Goal: Task Accomplishment & Management: Use online tool/utility

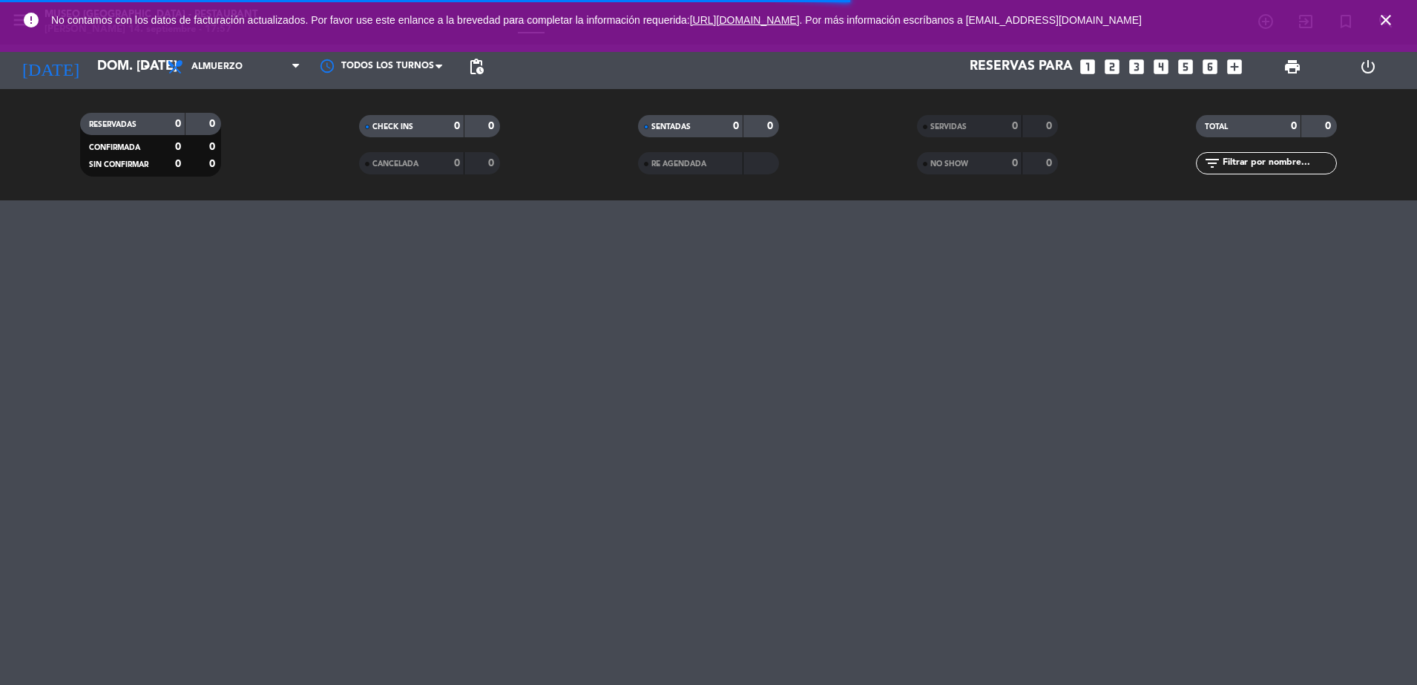
click at [1385, 19] on icon "close" at bounding box center [1386, 20] width 18 height 18
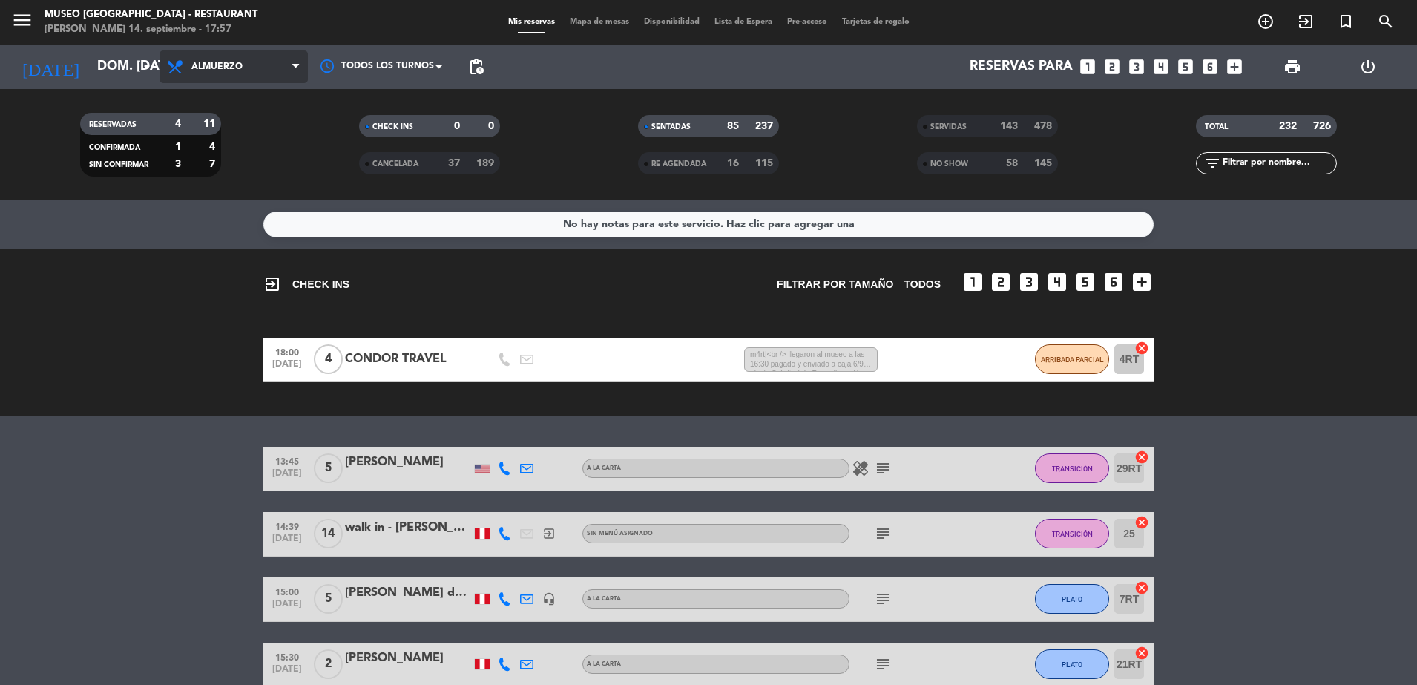
click at [278, 74] on span "Almuerzo" at bounding box center [233, 66] width 148 height 33
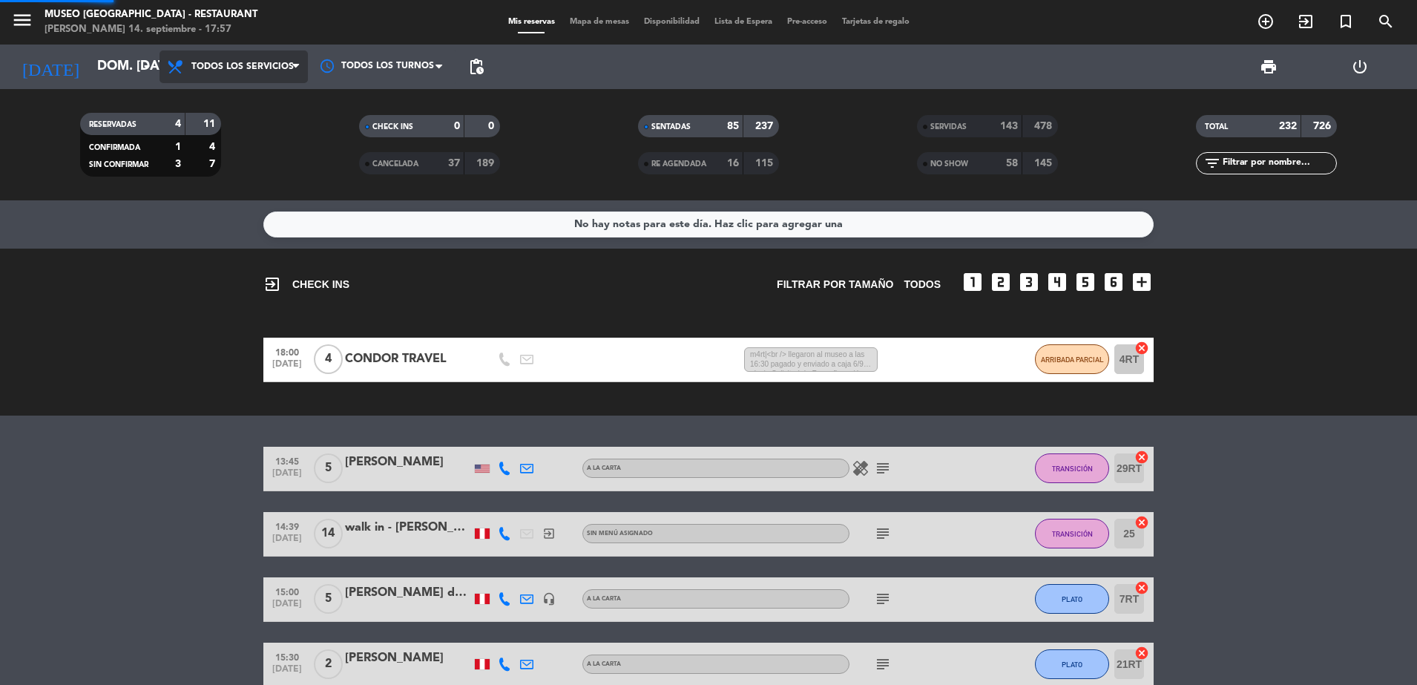
click at [265, 100] on div "menu [GEOGRAPHIC_DATA] - Restaurant [PERSON_NAME] 14. septiembre - 17:57 Mis re…" at bounding box center [708, 100] width 1417 height 200
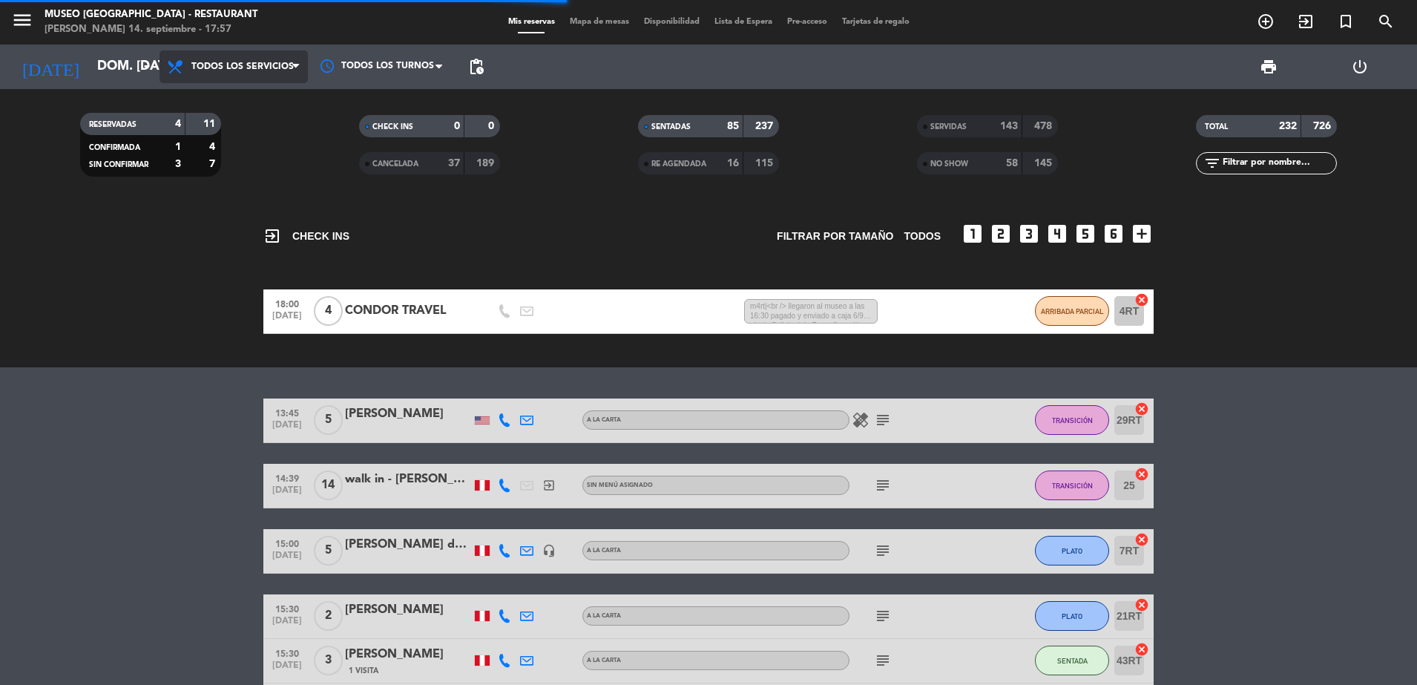
click at [297, 79] on span "Todos los servicios" at bounding box center [233, 66] width 148 height 33
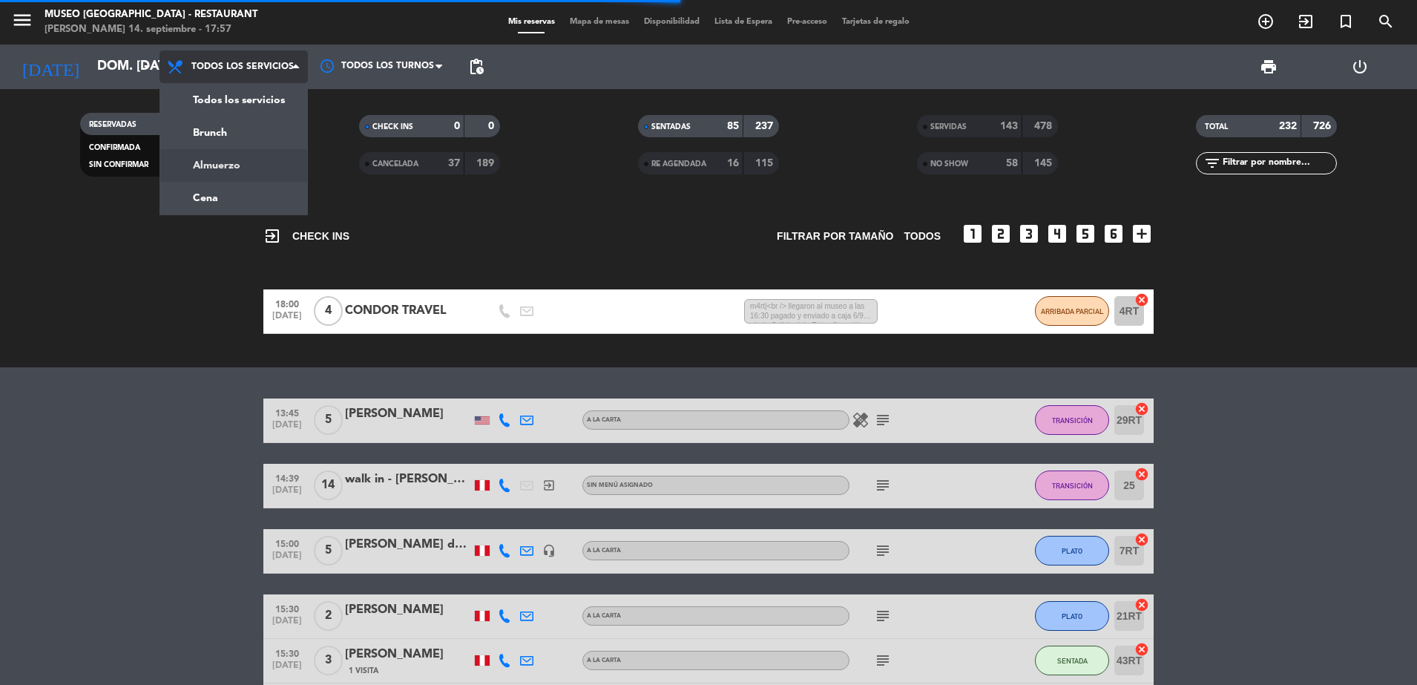
click at [246, 157] on div "menu [GEOGRAPHIC_DATA] - Restaurant [PERSON_NAME] 14. septiembre - 17:57 Mis re…" at bounding box center [708, 100] width 1417 height 200
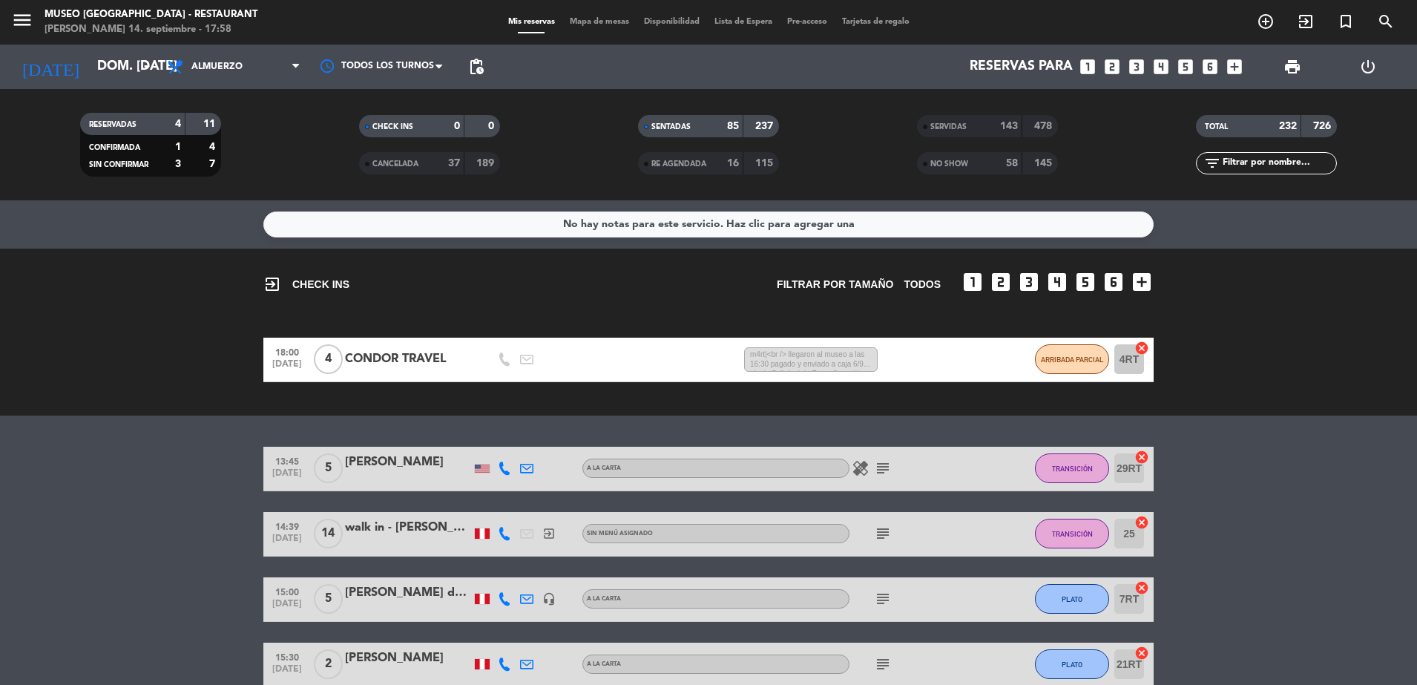
click at [987, 99] on div "RESERVADAS 4 11 CONFIRMADA 1 4 SIN CONFIRMAR 3 7 CHECK INS 0 0 CANCELADA 37 189…" at bounding box center [708, 144] width 1417 height 111
click at [963, 120] on div "SERVIDAS" at bounding box center [955, 126] width 68 height 17
click at [991, 165] on div "58" at bounding box center [1004, 163] width 30 height 17
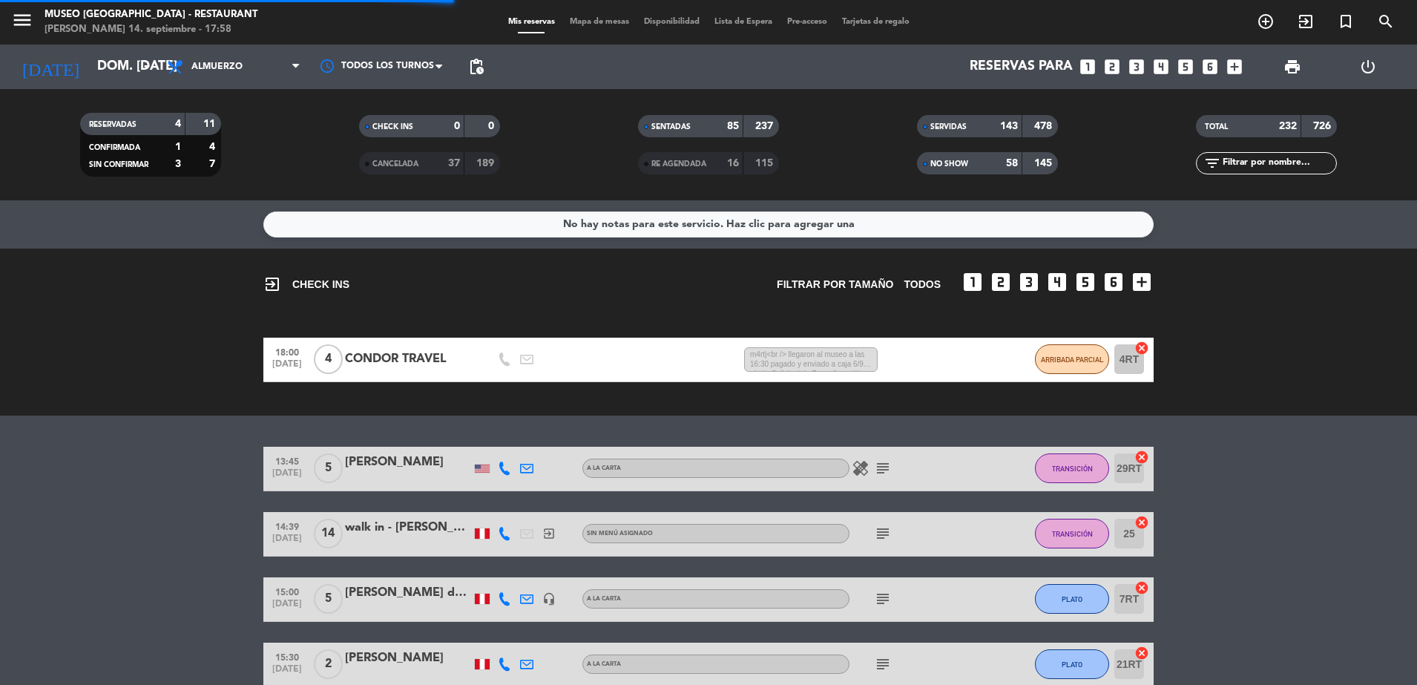
click at [717, 159] on div "16" at bounding box center [725, 163] width 30 height 17
click at [416, 172] on div "CANCELADA 37 189" at bounding box center [429, 163] width 141 height 22
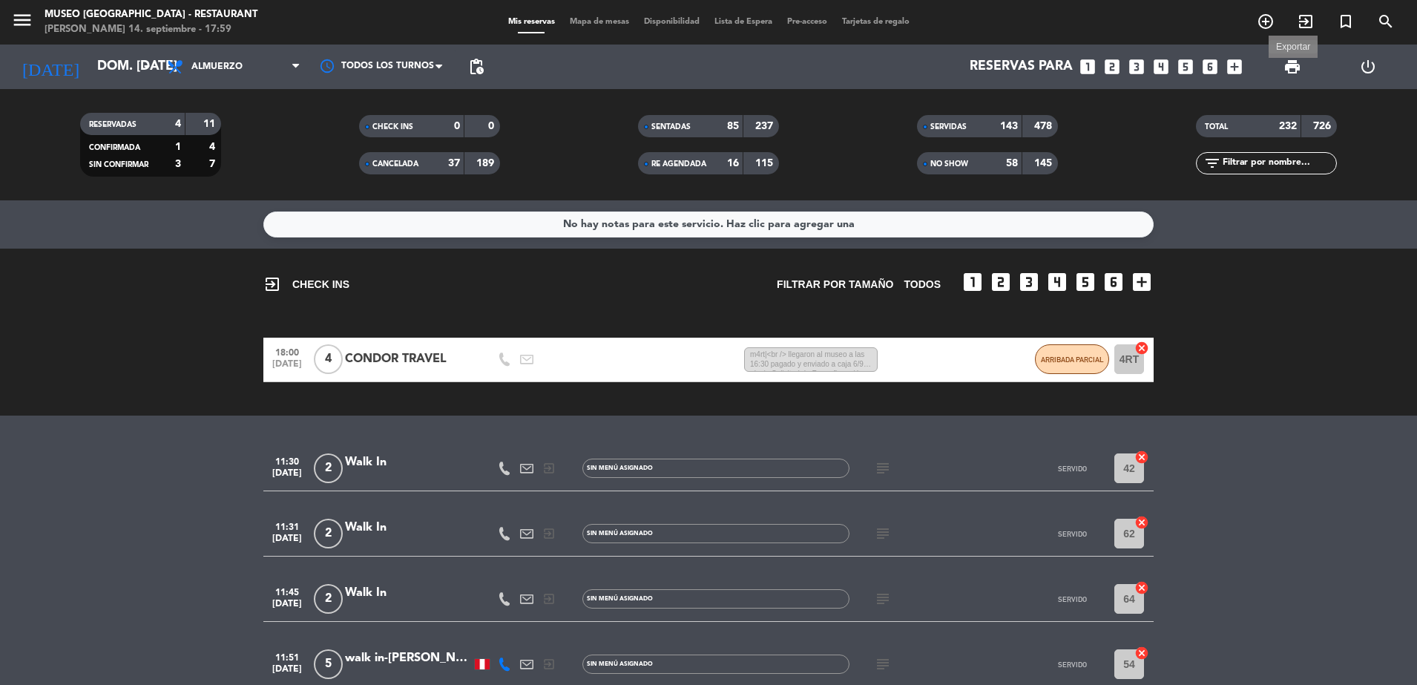
click at [1290, 72] on span "print" at bounding box center [1292, 67] width 18 height 18
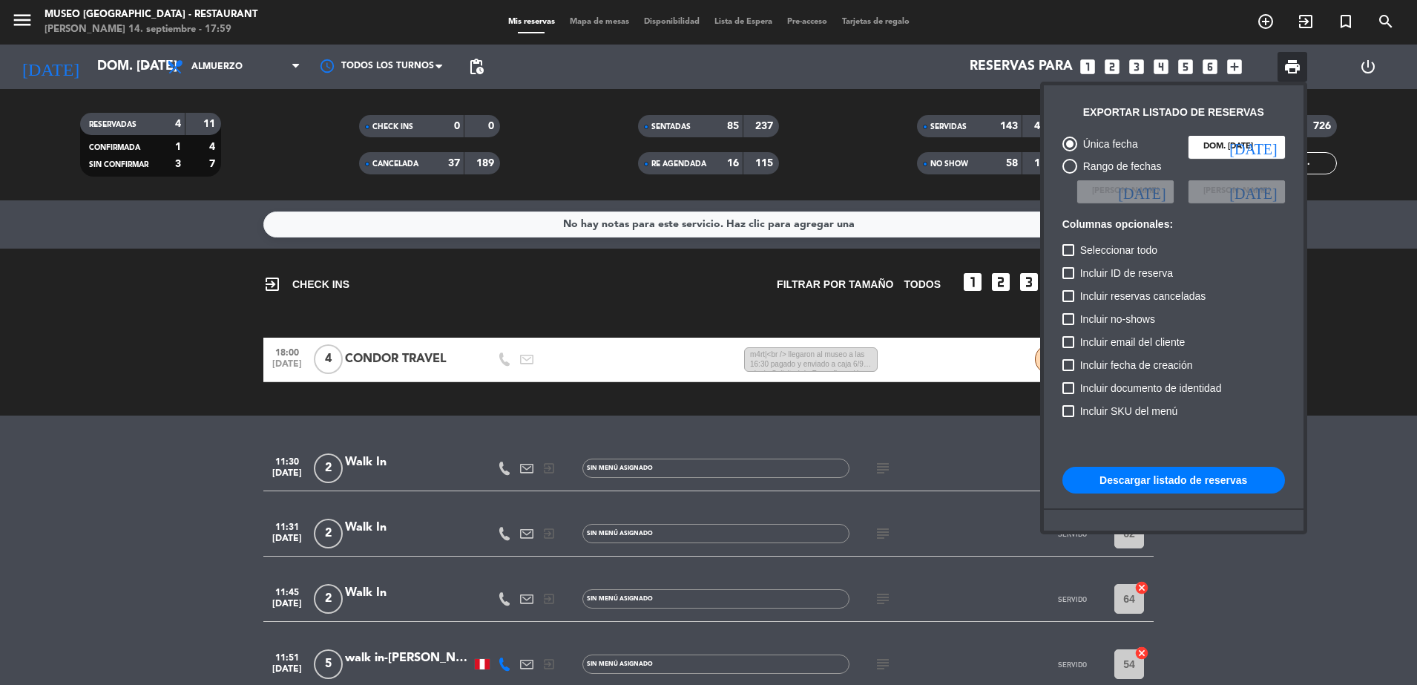
click at [1136, 292] on span "Incluir reservas canceladas" at bounding box center [1143, 296] width 126 height 18
click at [1068, 302] on input "Incluir reservas canceladas" at bounding box center [1067, 302] width 1 height 1
checkbox input "true"
click at [1094, 305] on div "Incluir reservas canceladas" at bounding box center [1173, 298] width 223 height 23
click at [1082, 318] on span "Incluir no-shows" at bounding box center [1117, 319] width 75 height 18
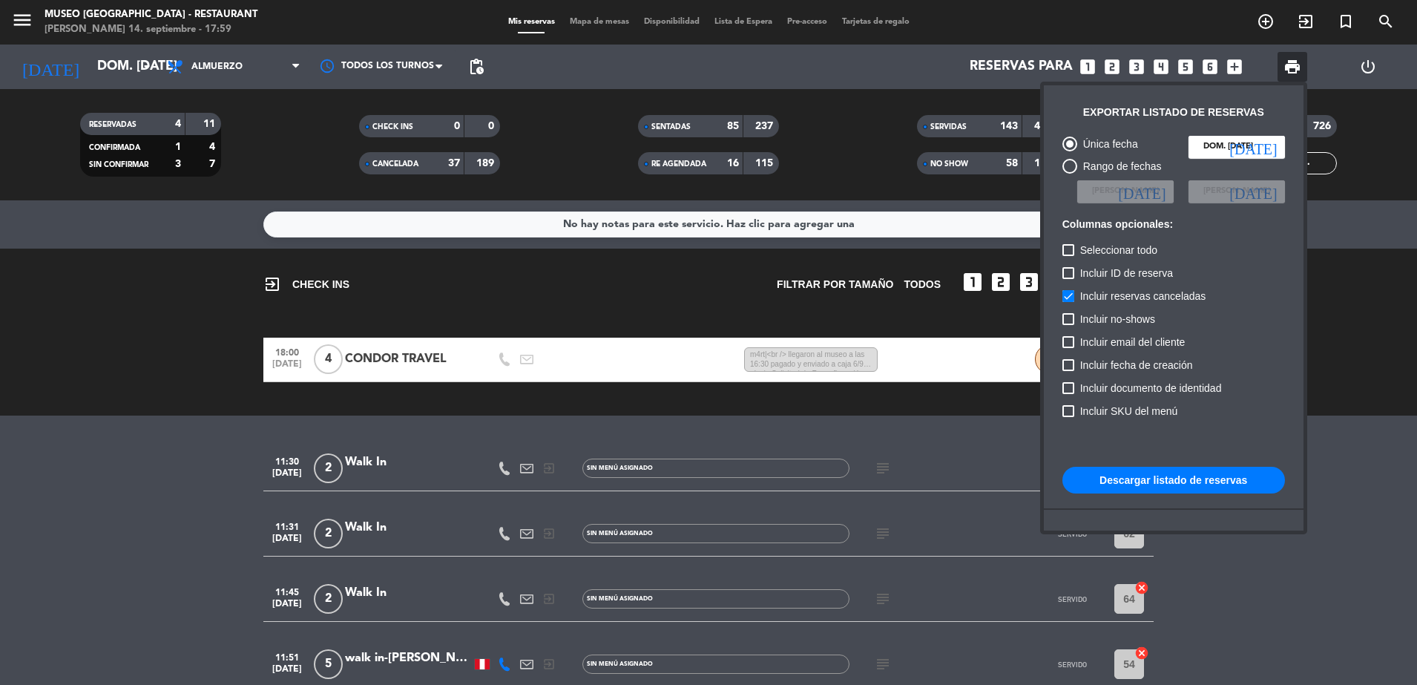
click at [1068, 325] on input "Incluir no-shows" at bounding box center [1067, 325] width 1 height 1
checkbox input "true"
click at [1140, 492] on button "Descargar listado de reservas" at bounding box center [1173, 480] width 223 height 27
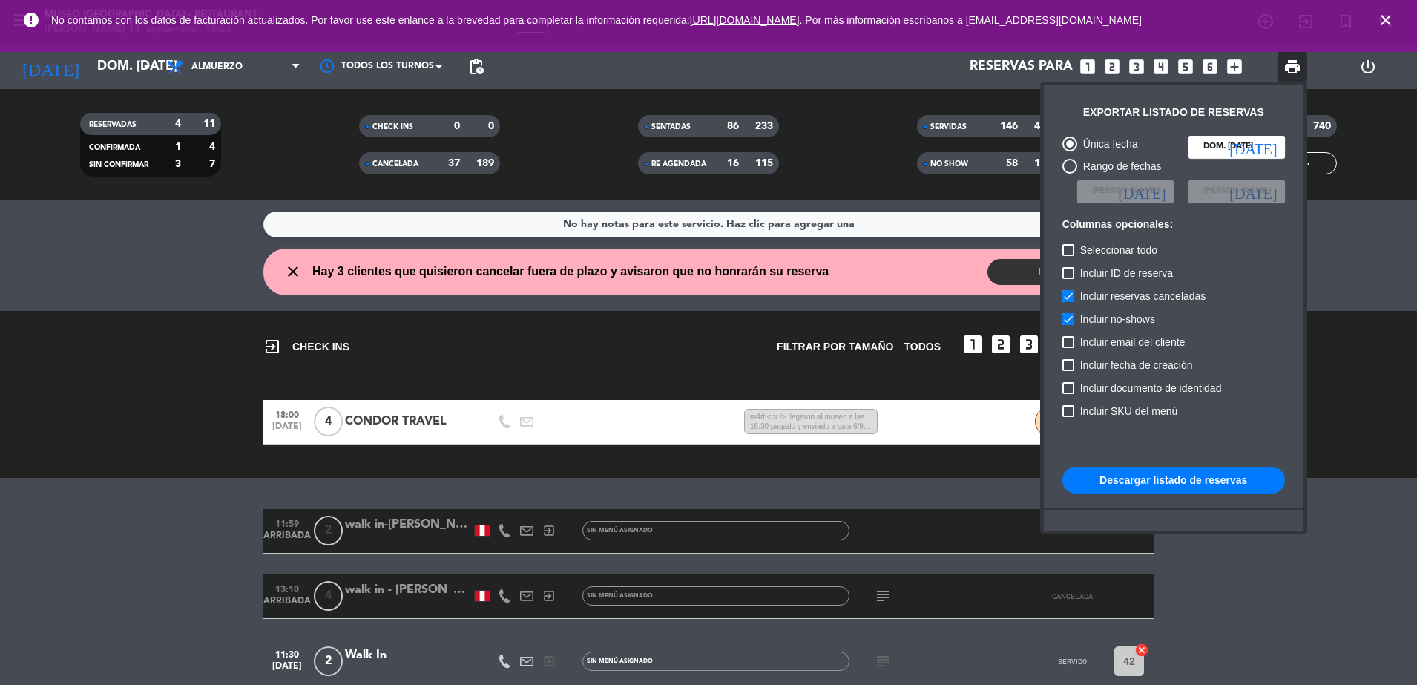
click at [1383, 424] on div at bounding box center [708, 342] width 1417 height 685
